Goal: Use online tool/utility

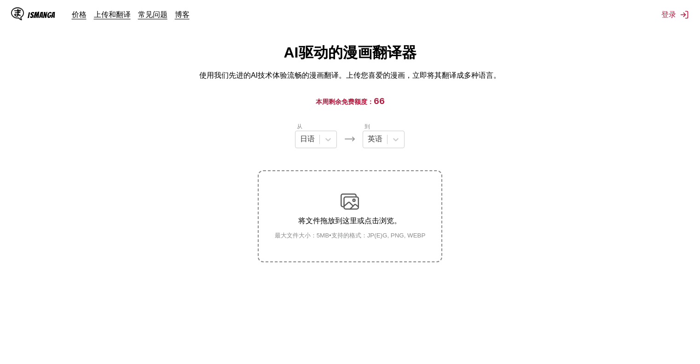
scroll to position [18, 0]
click at [348, 178] on label "将文件拖放到这里或点击浏览。 最大文件大小：5MB • 支持的格式：JP(E)G, PNG, WEBP" at bounding box center [350, 216] width 182 height 90
click at [0, 0] on input "将文件拖放到这里或点击浏览。 最大文件大小：5MB • 支持的格式：JP(E)G, PNG, WEBP" at bounding box center [0, 0] width 0 height 0
click at [394, 142] on icon at bounding box center [395, 139] width 9 height 9
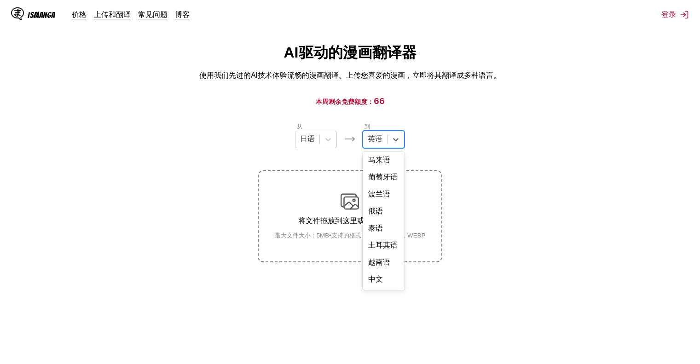
scroll to position [234, 0]
click at [381, 280] on div "中文" at bounding box center [384, 279] width 42 height 17
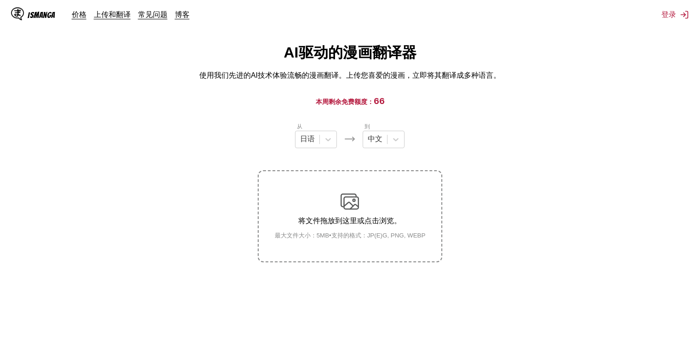
click at [360, 216] on p "将文件拖放到这里或点击浏览。" at bounding box center [351, 221] width 166 height 10
click at [0, 0] on input "将文件拖放到这里或点击浏览。 最大文件大小：5MB • 支持的格式：JP(E)G, PNG, WEBP" at bounding box center [0, 0] width 0 height 0
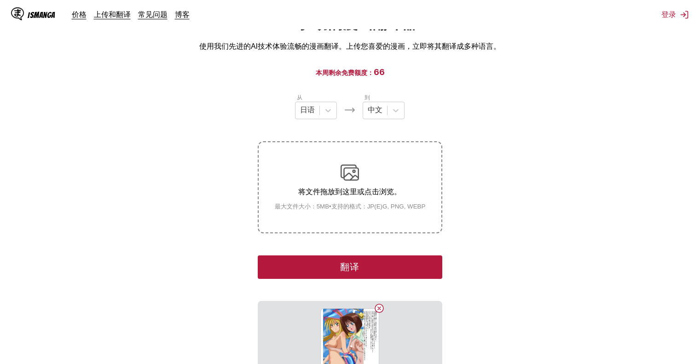
scroll to position [143, 0]
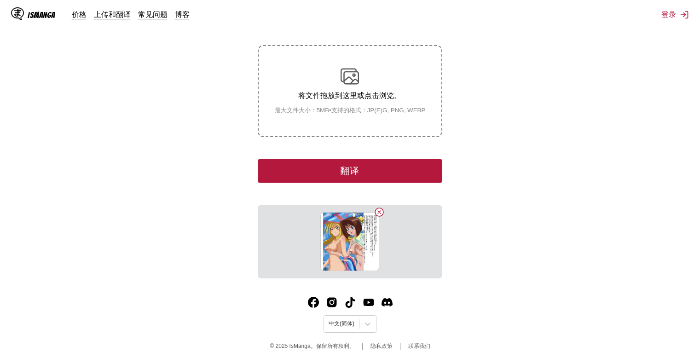
click at [395, 170] on button "翻译" at bounding box center [350, 170] width 184 height 23
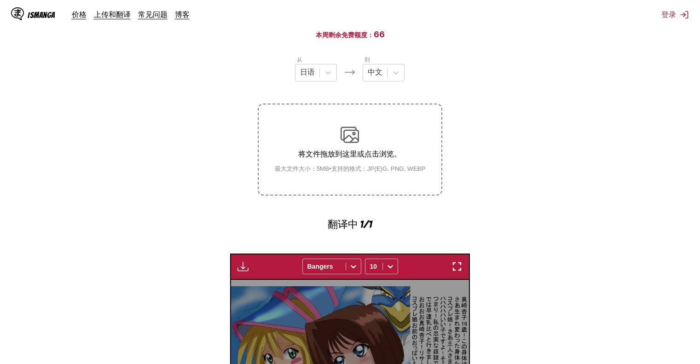
scroll to position [84, 0]
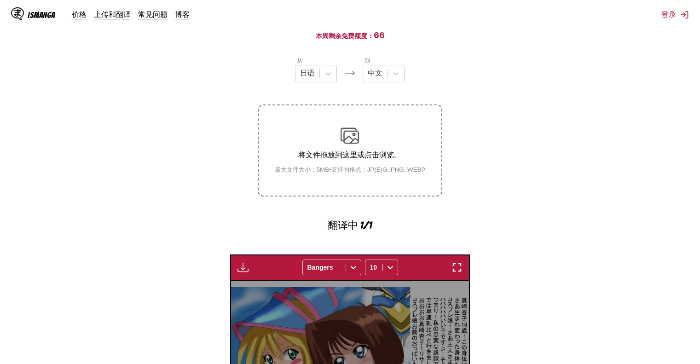
click at [368, 152] on p "将文件拖放到这里或点击浏览。" at bounding box center [351, 156] width 166 height 10
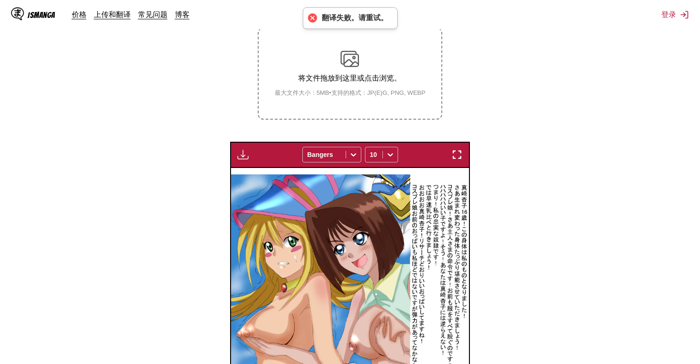
scroll to position [159, 0]
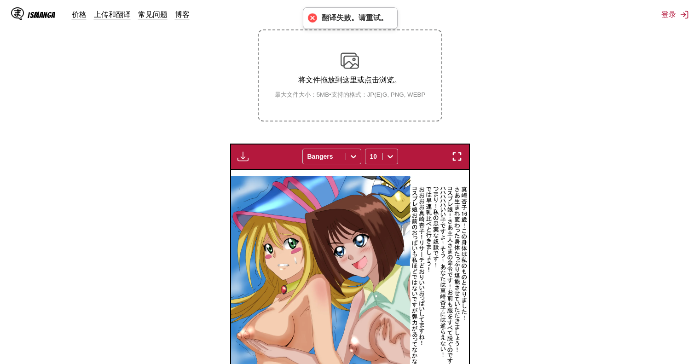
click at [363, 93] on small "最大文件大小：5MB • 支持的格式：JP(E)G, PNG, WEBP" at bounding box center [351, 95] width 166 height 8
click at [0, 0] on input "将文件拖放到这里或点击浏览。 最大文件大小：5MB • 支持的格式：JP(E)G, PNG, WEBP" at bounding box center [0, 0] width 0 height 0
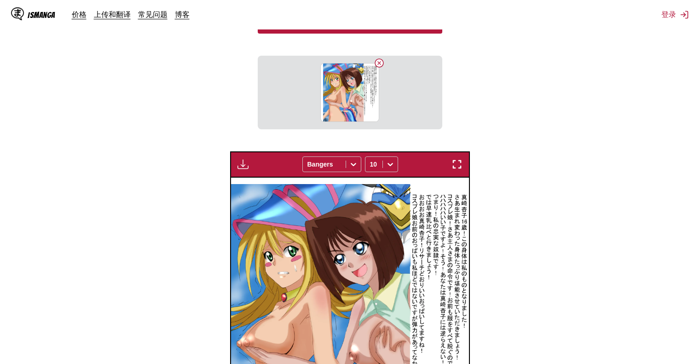
scroll to position [297, 0]
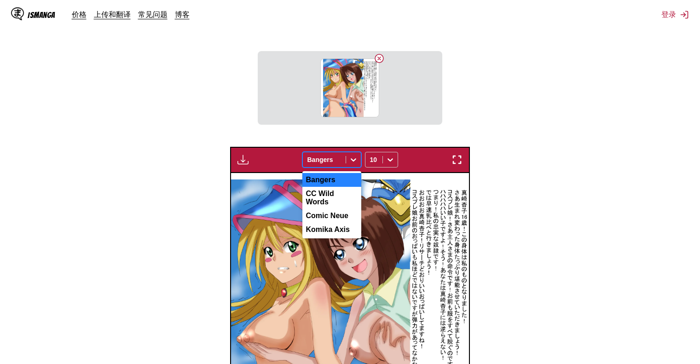
click at [334, 162] on div at bounding box center [325, 159] width 34 height 9
click at [340, 213] on div "Comic Neue" at bounding box center [332, 216] width 59 height 14
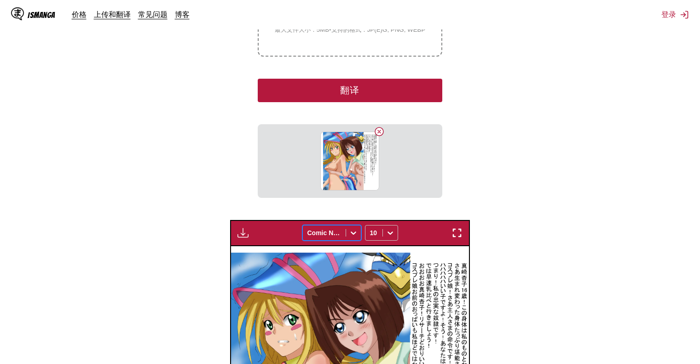
scroll to position [205, 0]
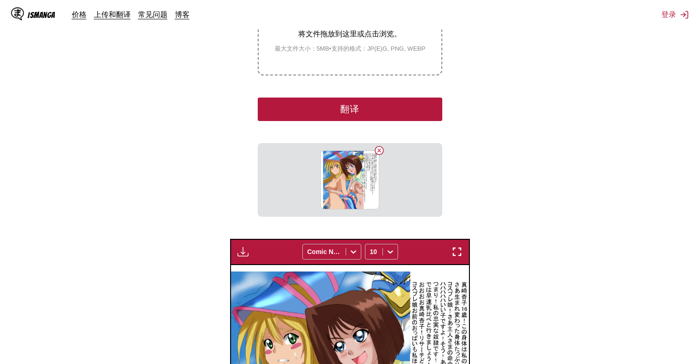
click at [404, 108] on button "翻译" at bounding box center [350, 109] width 184 height 23
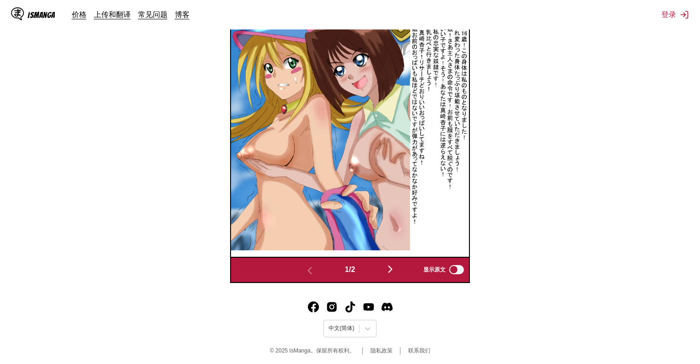
scroll to position [343, 0]
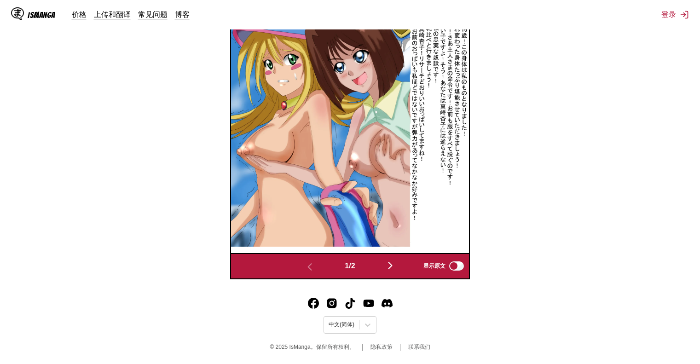
click at [393, 261] on img "button" at bounding box center [390, 265] width 11 height 11
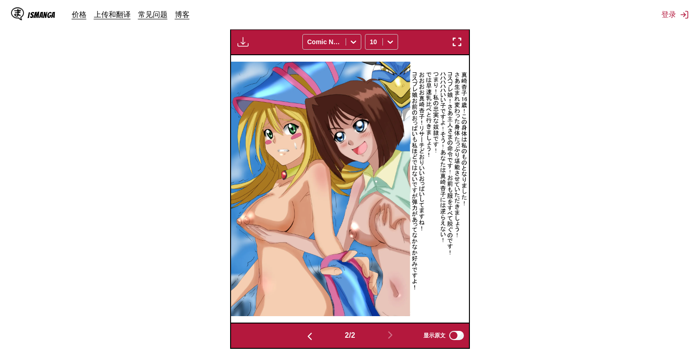
scroll to position [144, 0]
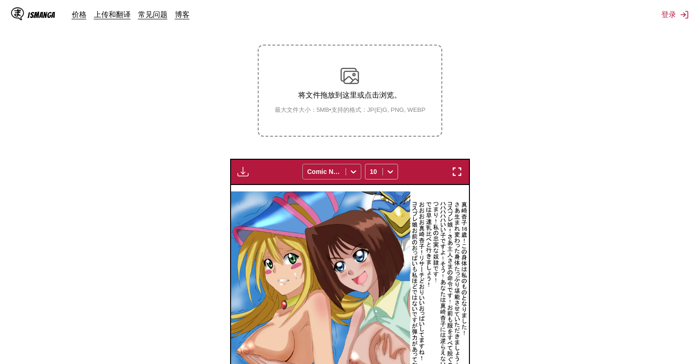
click at [344, 169] on div "Comic Neue" at bounding box center [324, 171] width 43 height 13
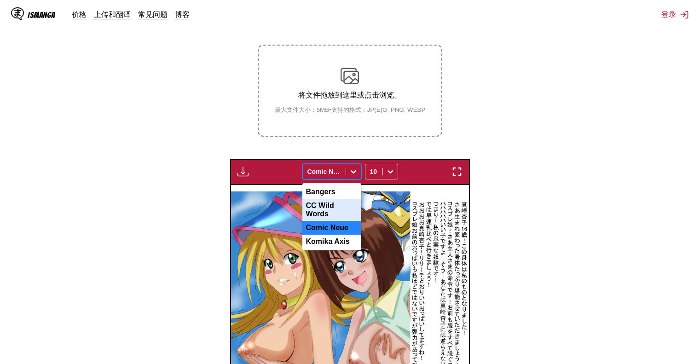
click at [341, 202] on div "CC Wild Words" at bounding box center [332, 210] width 59 height 22
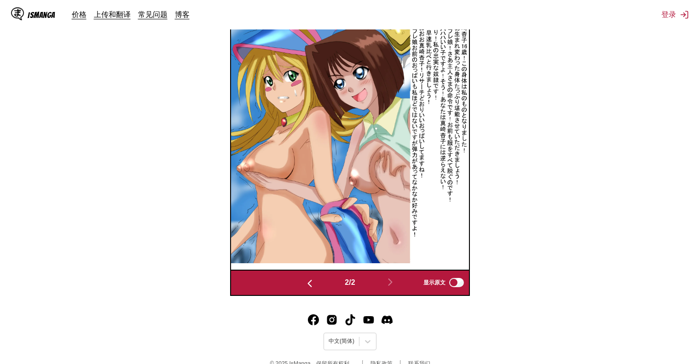
scroll to position [328, 0]
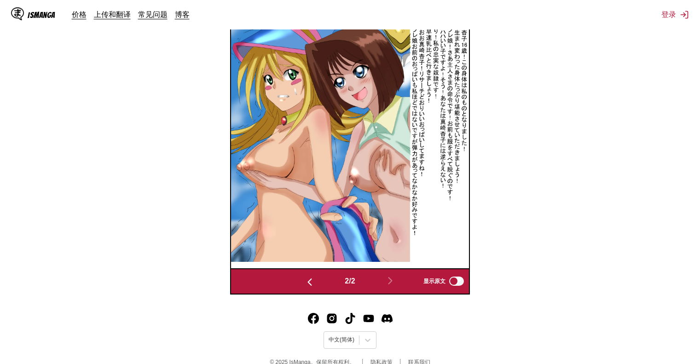
click at [420, 219] on img at bounding box center [350, 134] width 238 height 255
click at [304, 280] on img "button" at bounding box center [309, 282] width 11 height 11
click at [395, 276] on img "button" at bounding box center [390, 280] width 11 height 11
